Goal: Task Accomplishment & Management: Complete application form

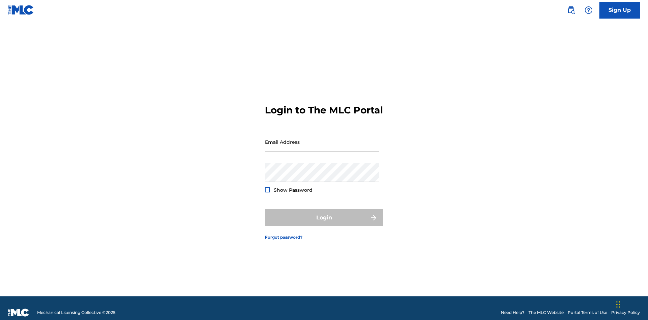
scroll to position [9, 0]
click at [322, 139] on input "Email Address" at bounding box center [322, 141] width 114 height 19
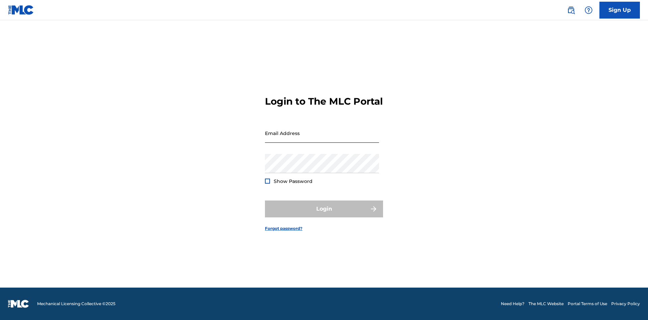
scroll to position [9, 0]
type input "[EMAIL_ADDRESS][DOMAIN_NAME]"
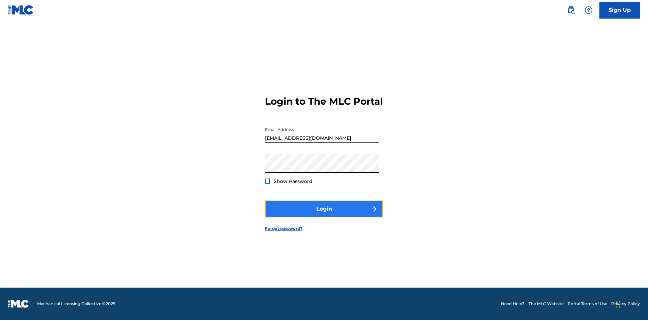
click at [324, 215] on button "Login" at bounding box center [324, 208] width 118 height 17
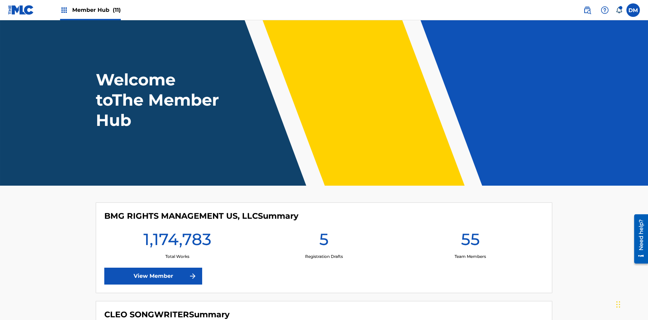
click at [96, 10] on span "Member Hub (11)" at bounding box center [96, 10] width 49 height 8
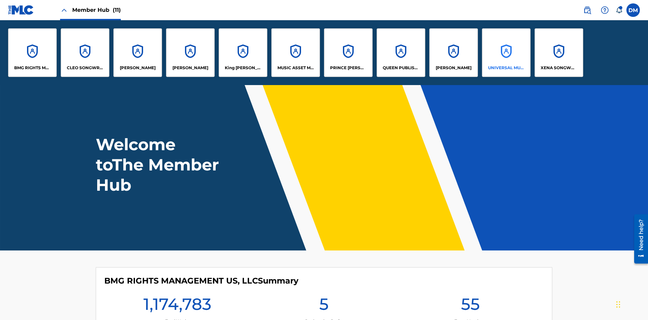
click at [506, 68] on p "UNIVERSAL MUSIC PUB GROUP" at bounding box center [506, 68] width 37 height 6
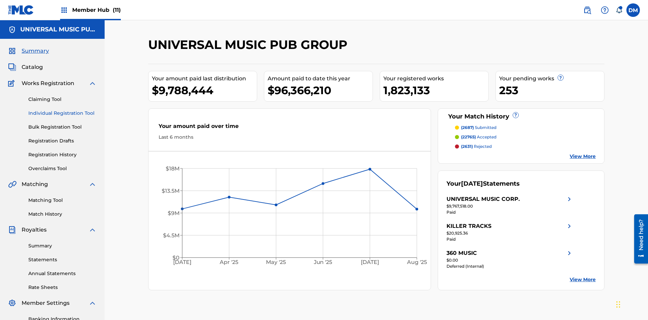
click at [62, 110] on link "Individual Registration Tool" at bounding box center [62, 113] width 68 height 7
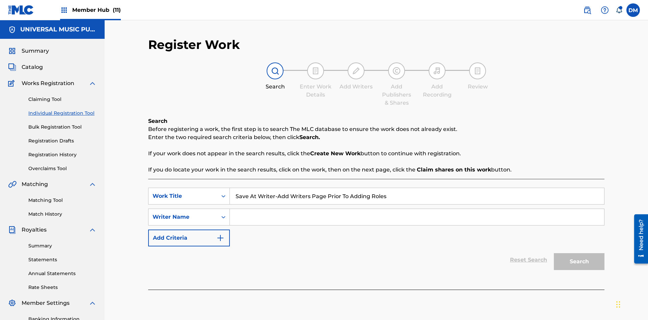
click at [417, 209] on input "Search Form" at bounding box center [417, 217] width 374 height 16
click at [579, 253] on button "Search" at bounding box center [579, 261] width 51 height 17
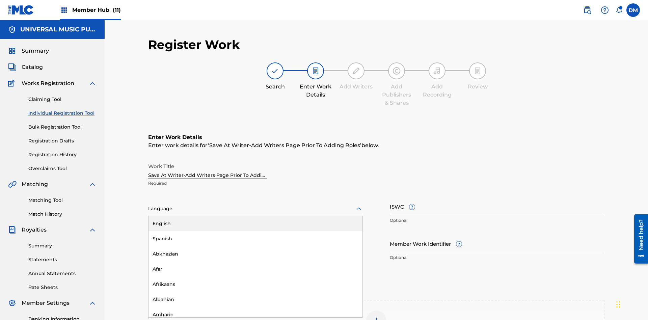
click at [255, 261] on div "Afar" at bounding box center [255, 268] width 214 height 15
click at [497, 234] on input "Member Work Identifier ?" at bounding box center [497, 243] width 215 height 19
type input "2025.09.29.04"
click at [497, 197] on input "ISWC ?" at bounding box center [497, 206] width 215 height 19
type input "T-123.456.789-4"
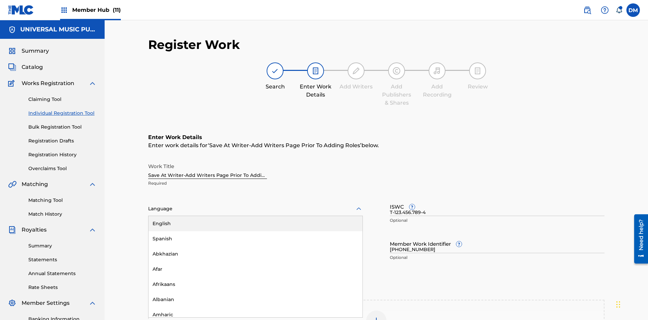
click at [376, 316] on img at bounding box center [376, 320] width 8 height 8
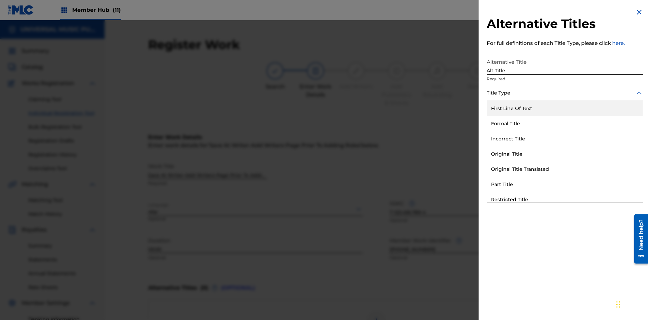
scroll to position [103, 0]
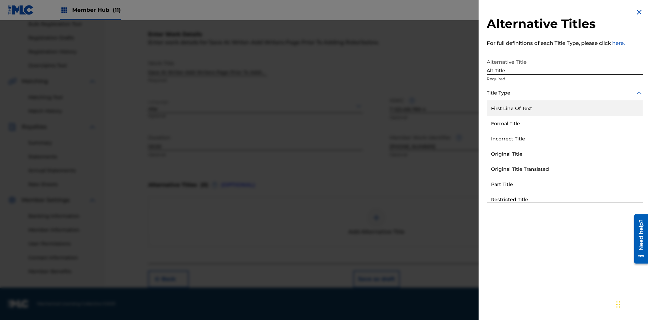
click at [565, 154] on div "Original Title" at bounding box center [565, 153] width 156 height 15
click at [565, 123] on div at bounding box center [564, 123] width 157 height 8
click at [623, 163] on button "Add Title" at bounding box center [622, 162] width 40 height 17
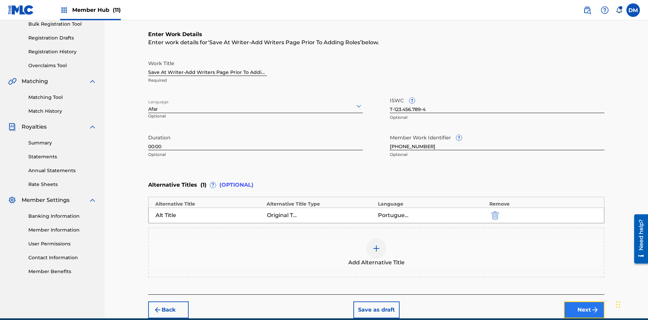
click at [584, 301] on button "Next" at bounding box center [584, 309] width 40 height 17
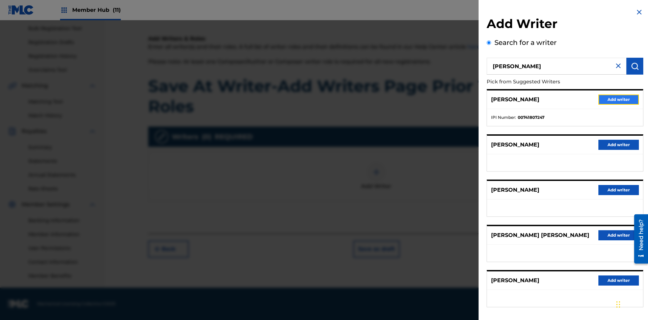
click at [618, 99] on button "Add writer" at bounding box center [618, 99] width 40 height 10
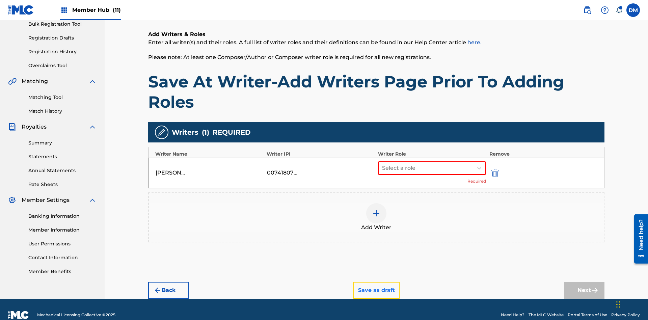
click at [376, 282] on button "Save as draft" at bounding box center [376, 290] width 46 height 17
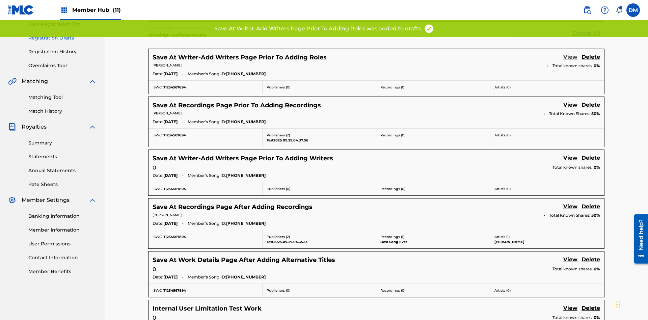
click at [570, 53] on link "View" at bounding box center [570, 57] width 14 height 9
